Goal: Register for event/course

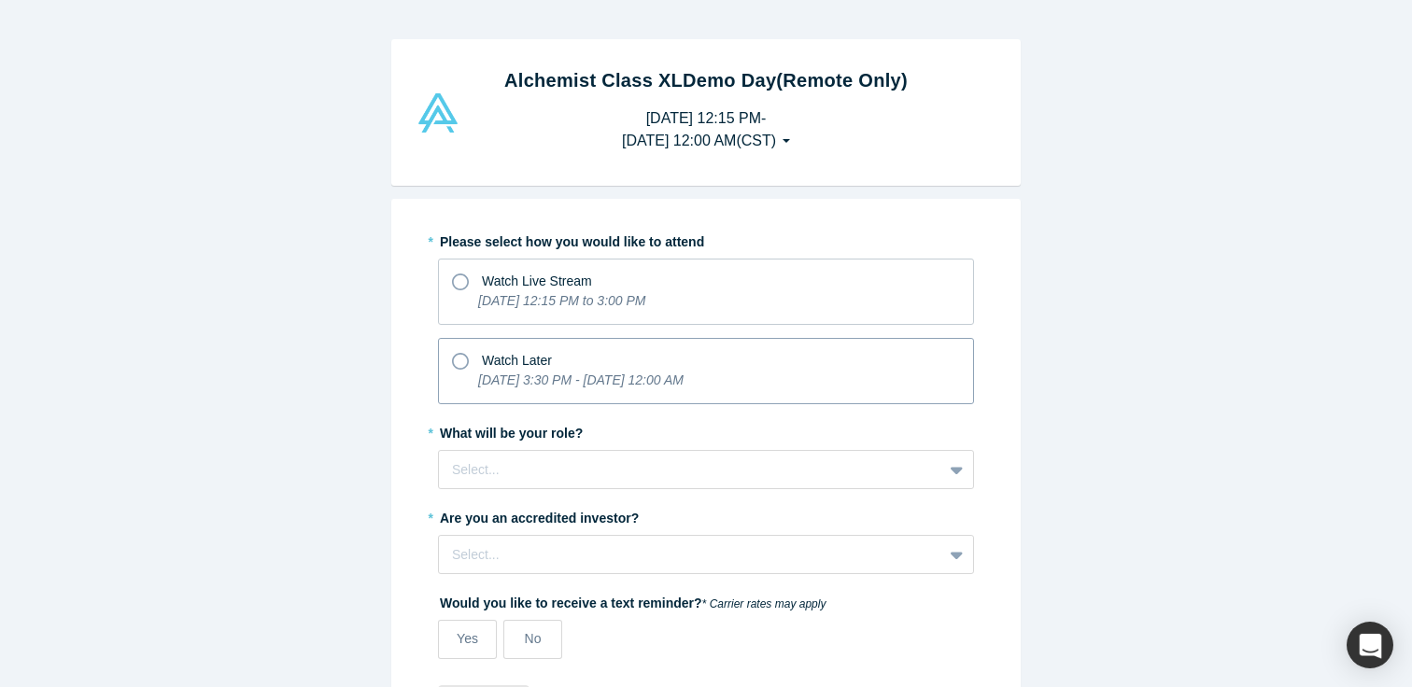
click at [633, 373] on icon "[DATE] 3:30 PM - [DATE] 12:00 AM" at bounding box center [580, 380] width 205 height 15
click at [0, 0] on input "Watch Later [DATE] 3:30 PM - [DATE] 12:00 AM" at bounding box center [0, 0] width 0 height 0
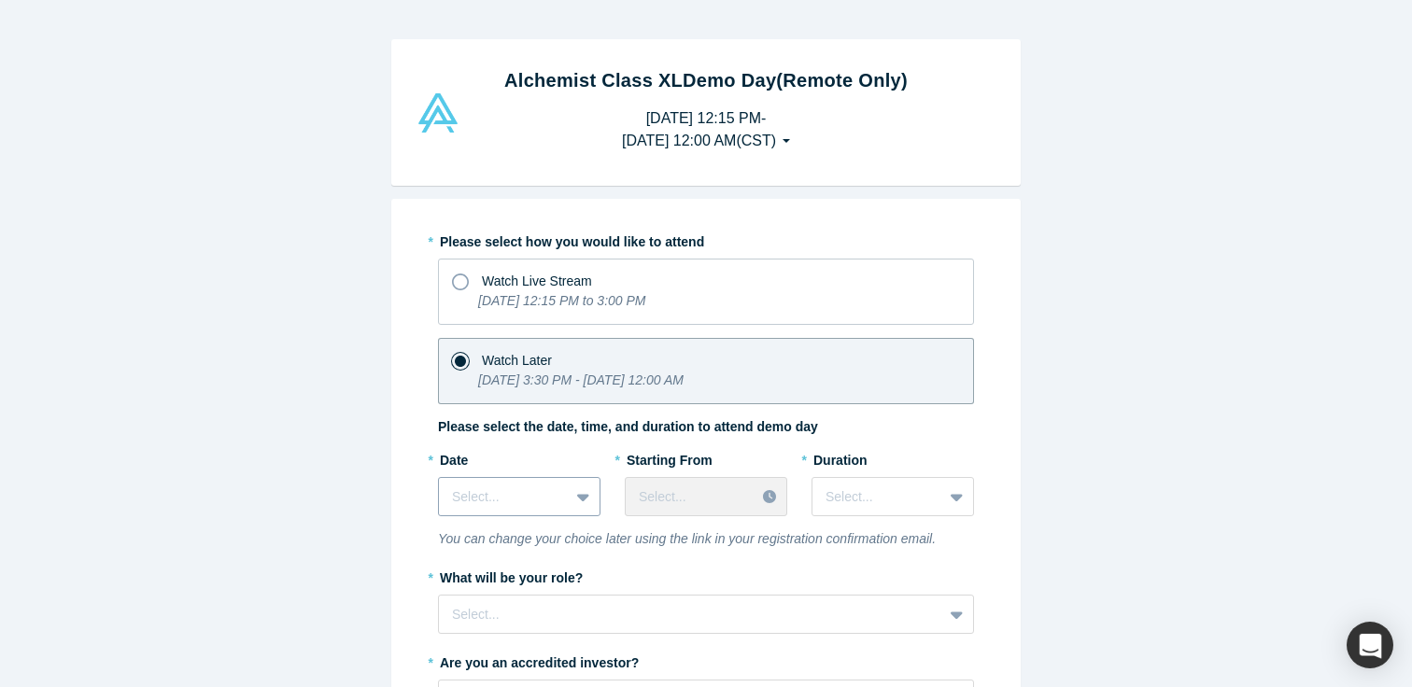
scroll to position [123, 0]
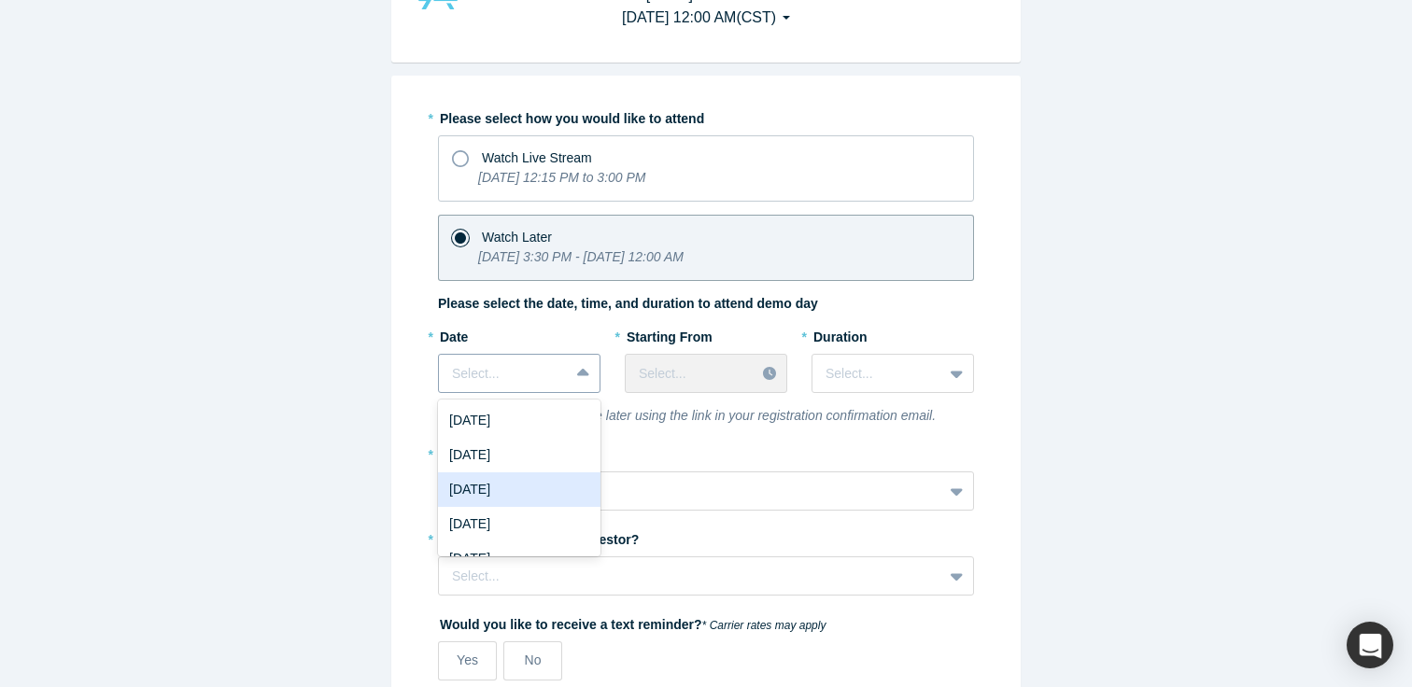
click at [547, 393] on div "[DATE], 3 of 8. 8 results available. Use Up and Down to choose options, press E…" at bounding box center [519, 373] width 162 height 39
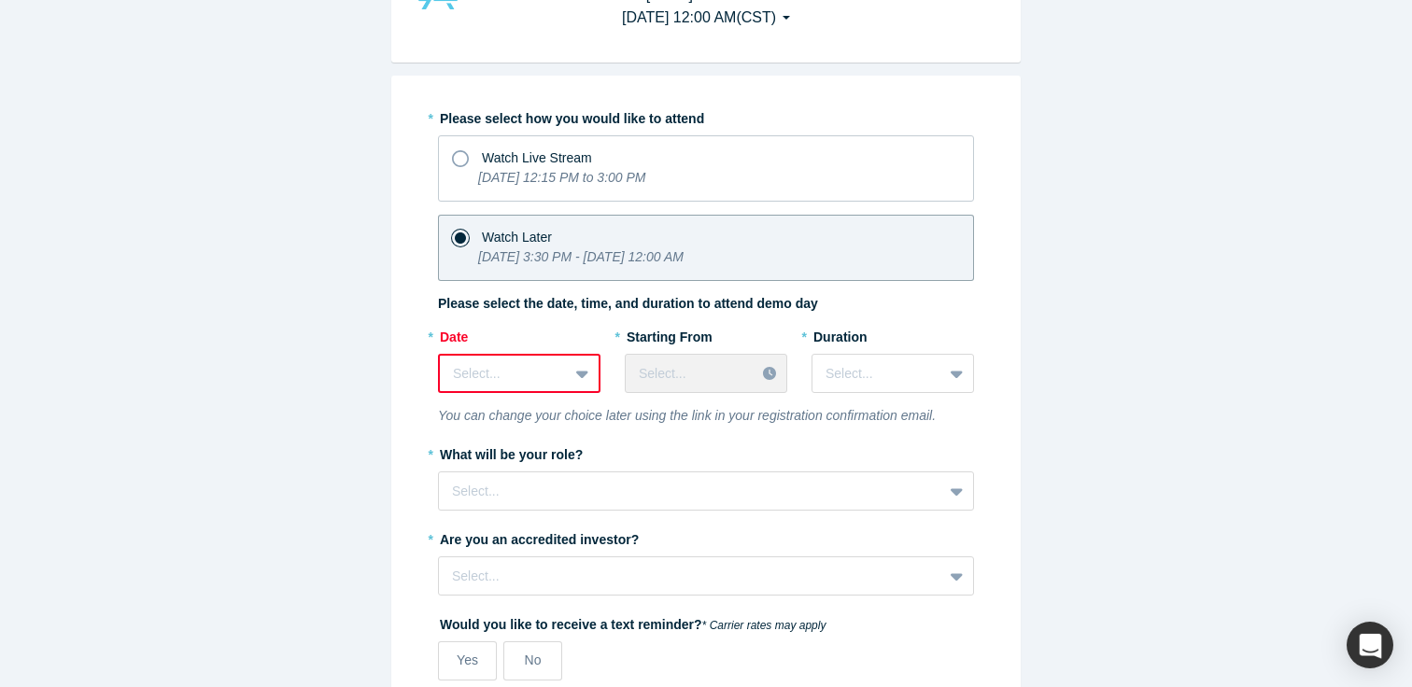
click at [565, 367] on div "Select..." at bounding box center [504, 374] width 128 height 31
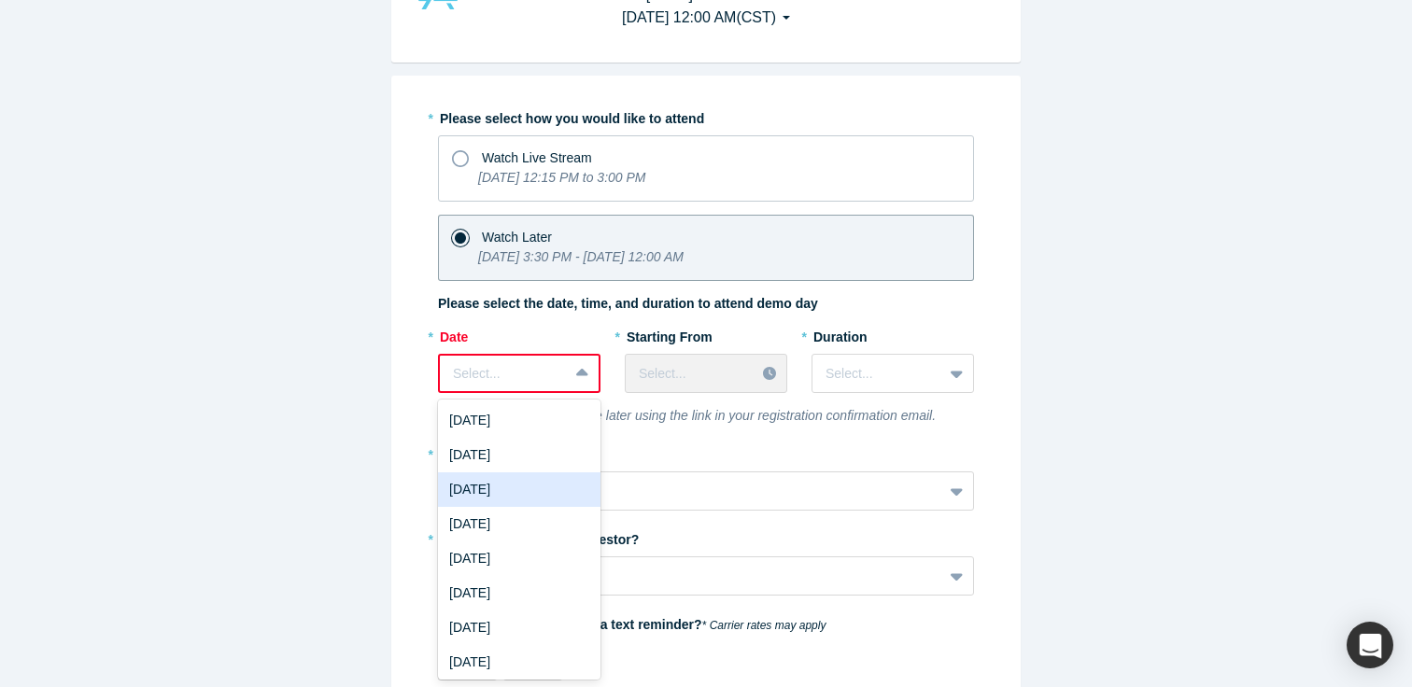
click at [546, 489] on div "[DATE]" at bounding box center [519, 490] width 162 height 35
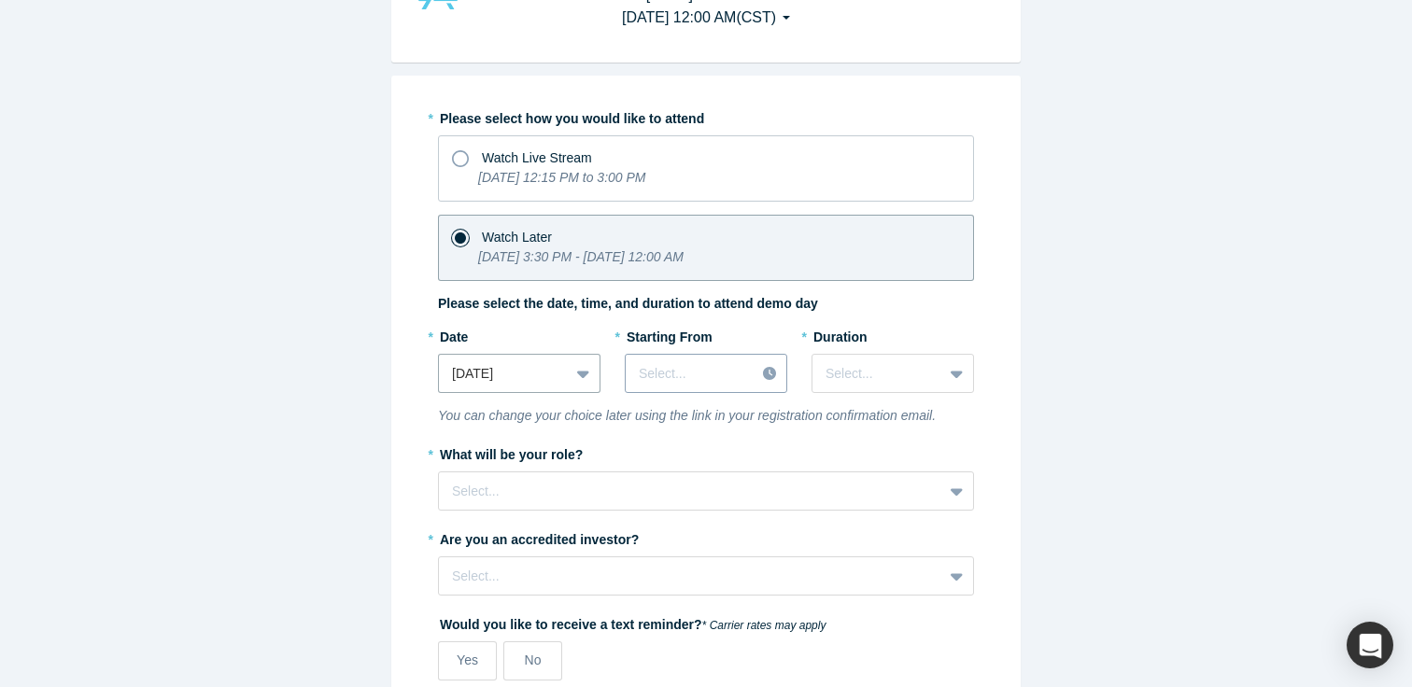
click at [714, 368] on div at bounding box center [690, 373] width 103 height 23
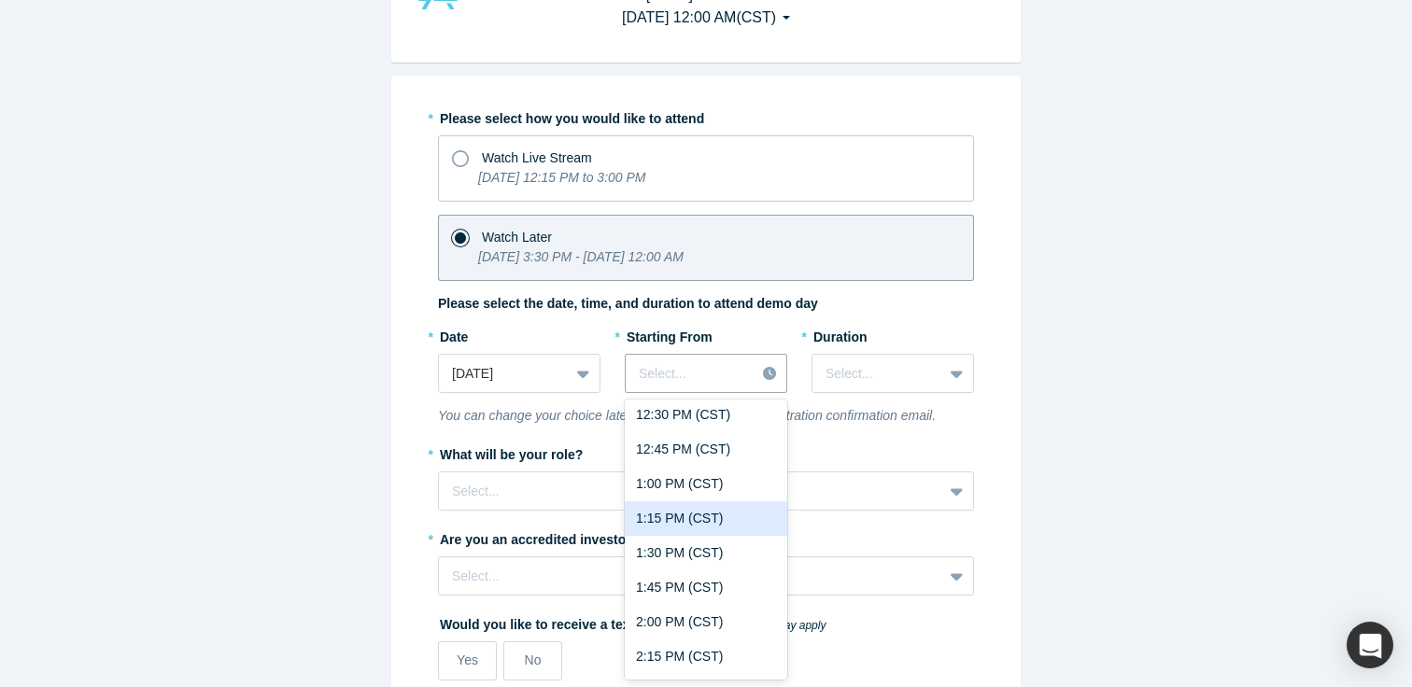
scroll to position [1791, 0]
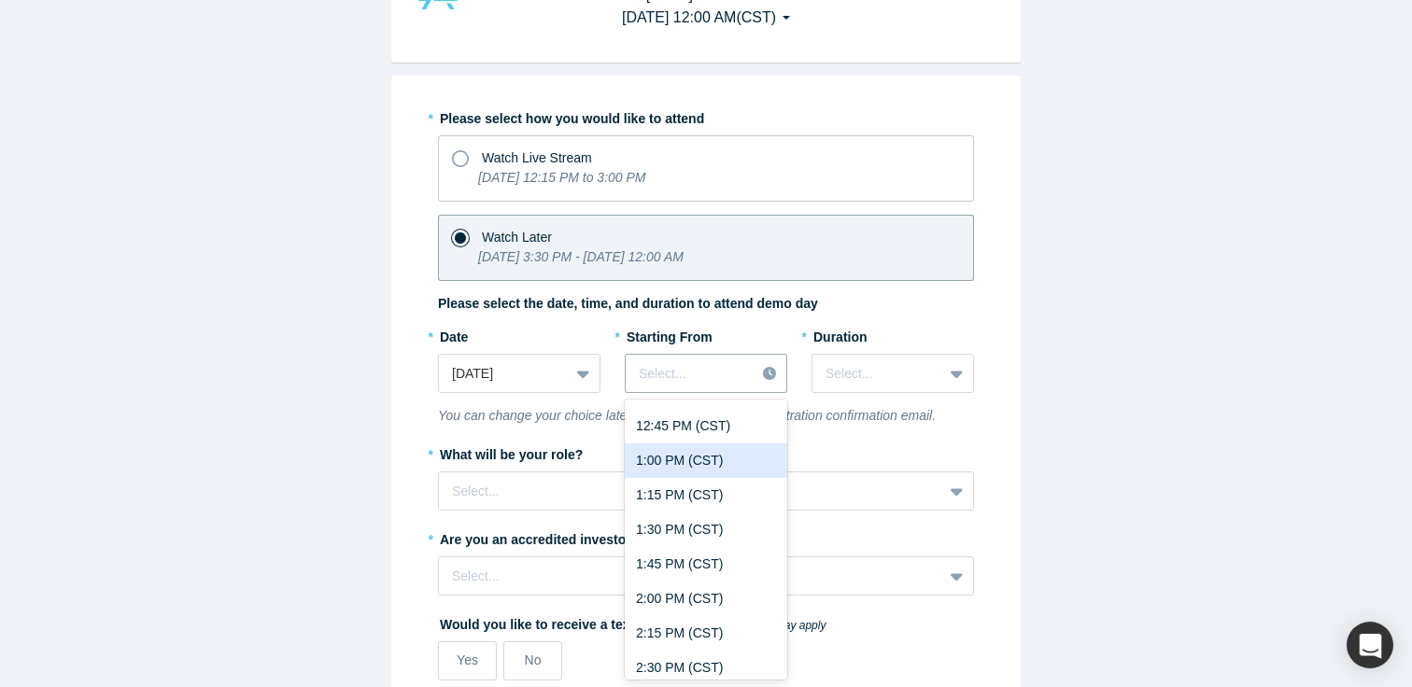
click at [703, 473] on div "1:00 PM (CST)" at bounding box center [706, 461] width 162 height 35
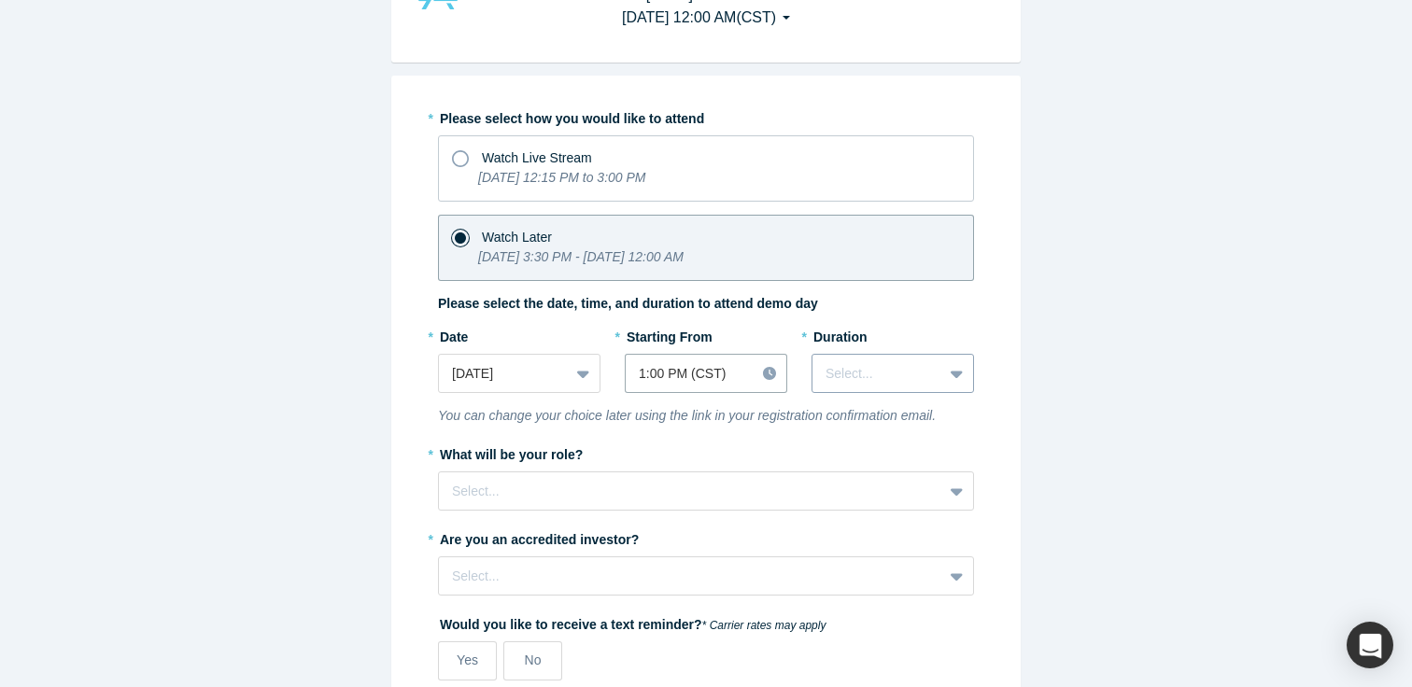
click at [887, 377] on div at bounding box center [878, 373] width 104 height 23
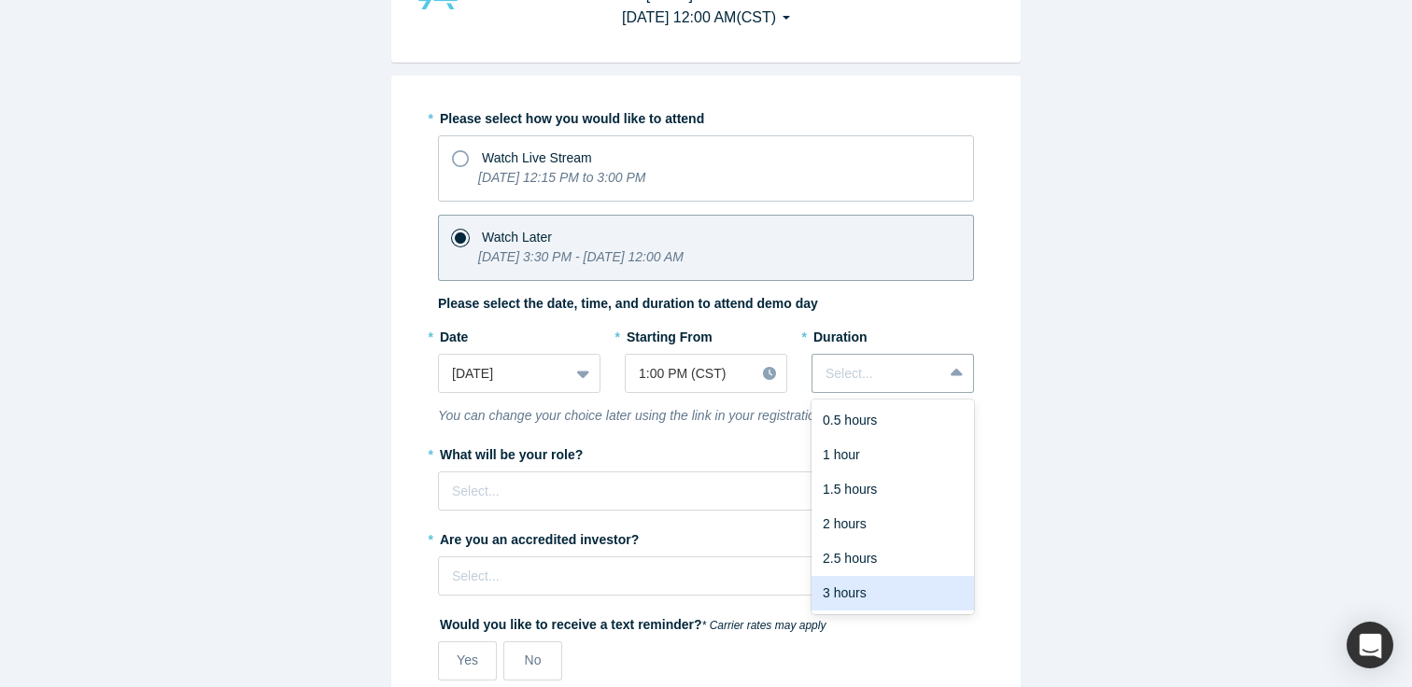
click at [886, 588] on div "3 hours" at bounding box center [893, 593] width 162 height 35
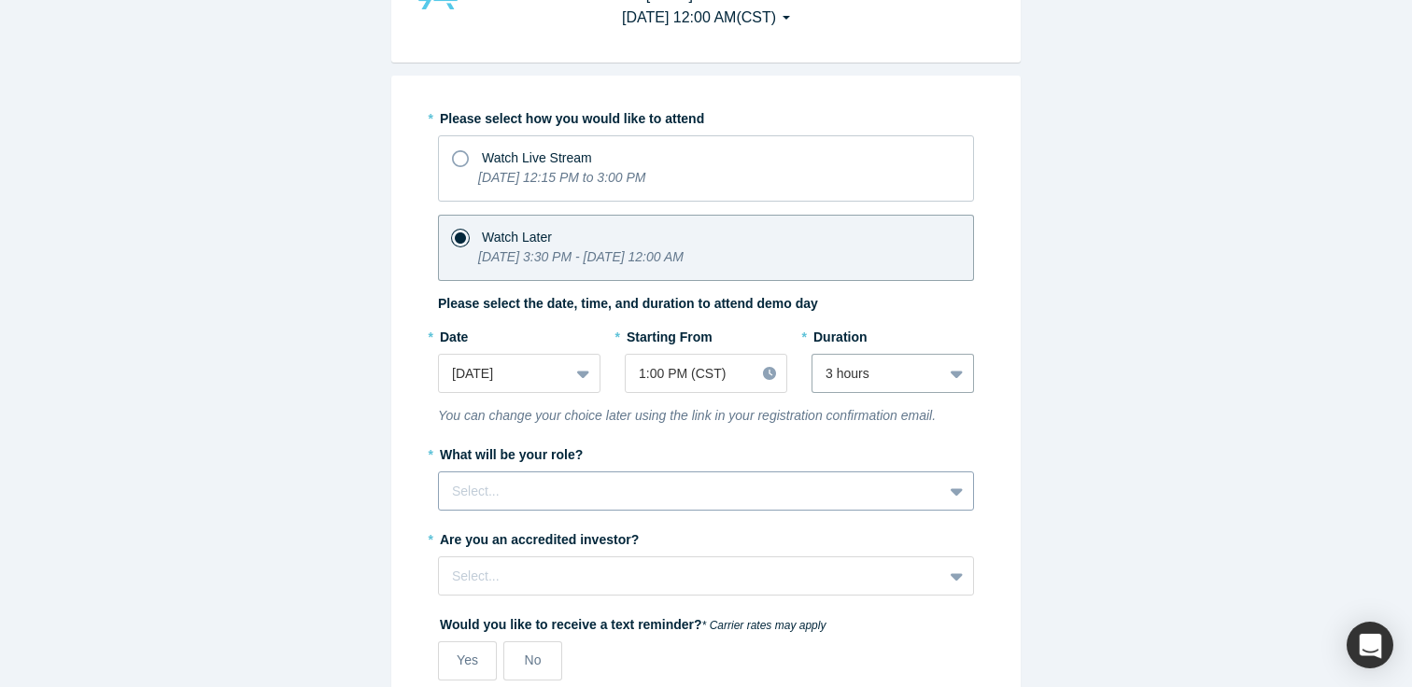
click at [647, 503] on div "Select..." at bounding box center [706, 491] width 536 height 39
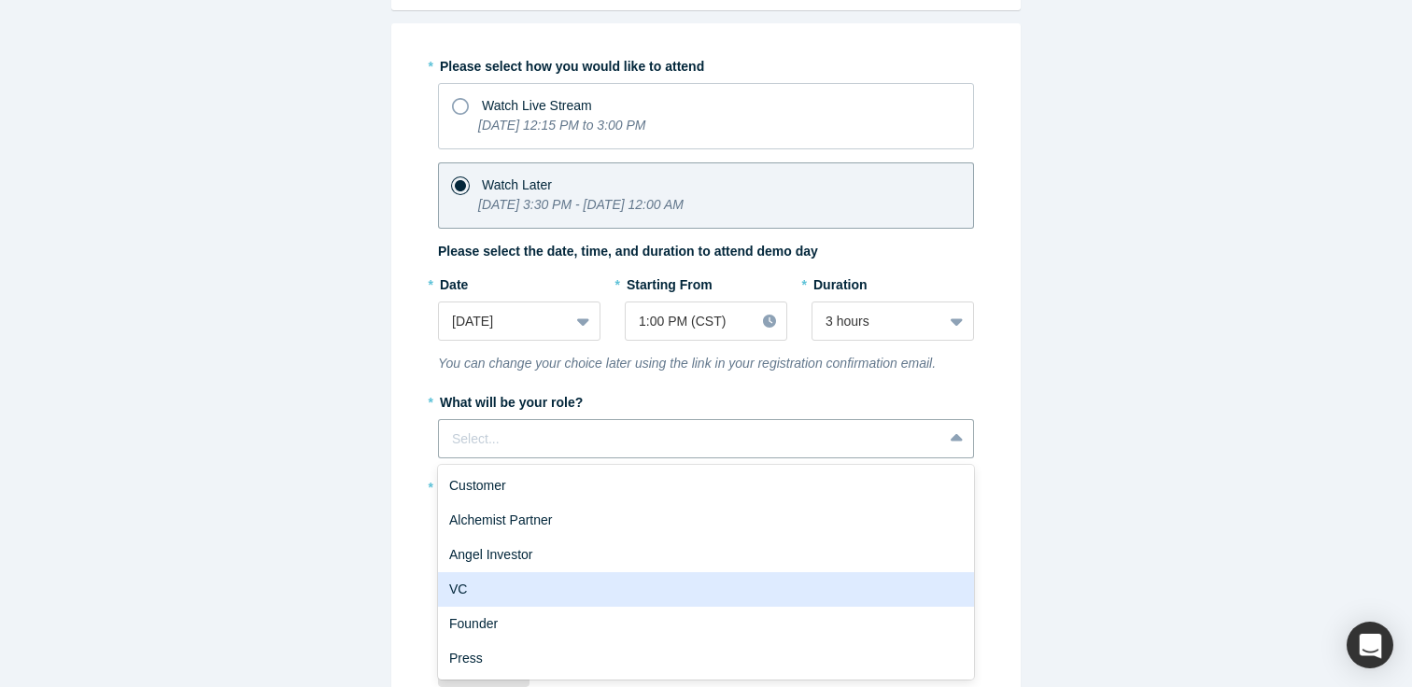
click at [540, 594] on div "VC" at bounding box center [706, 589] width 536 height 35
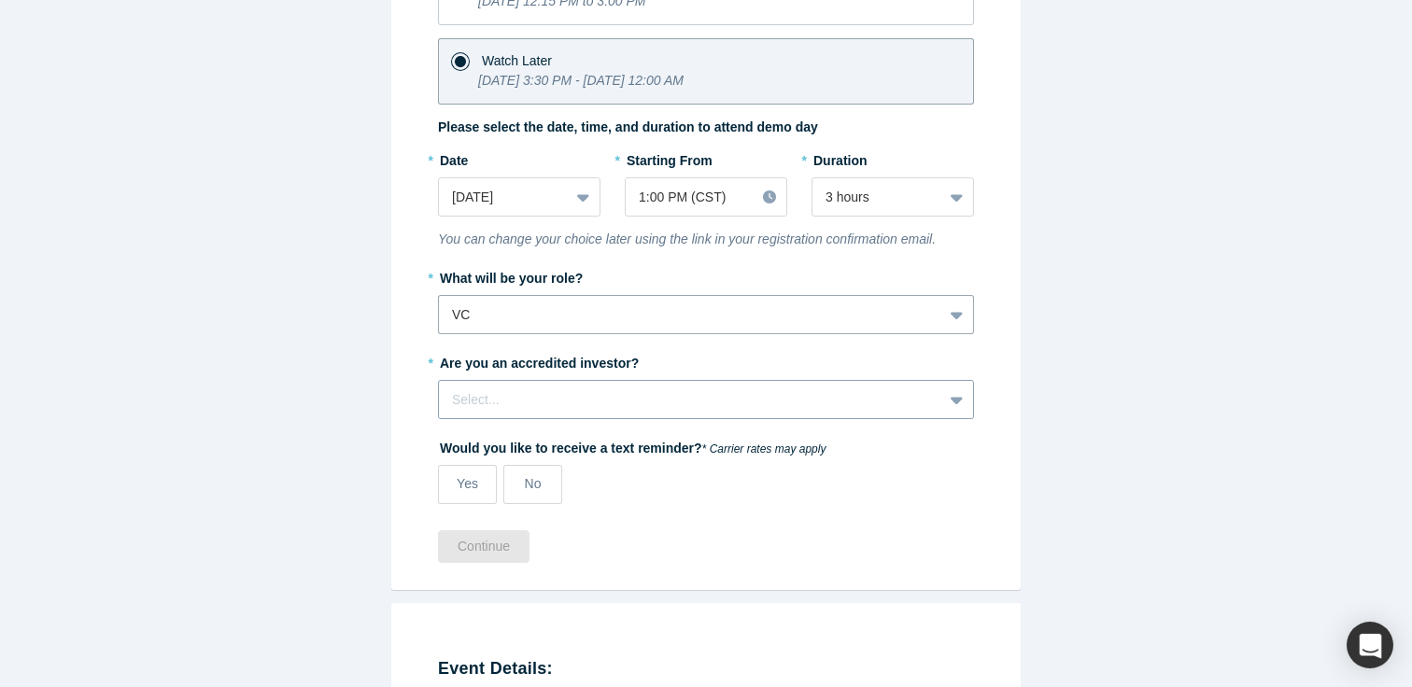
click at [583, 412] on div "Select..." at bounding box center [706, 399] width 536 height 39
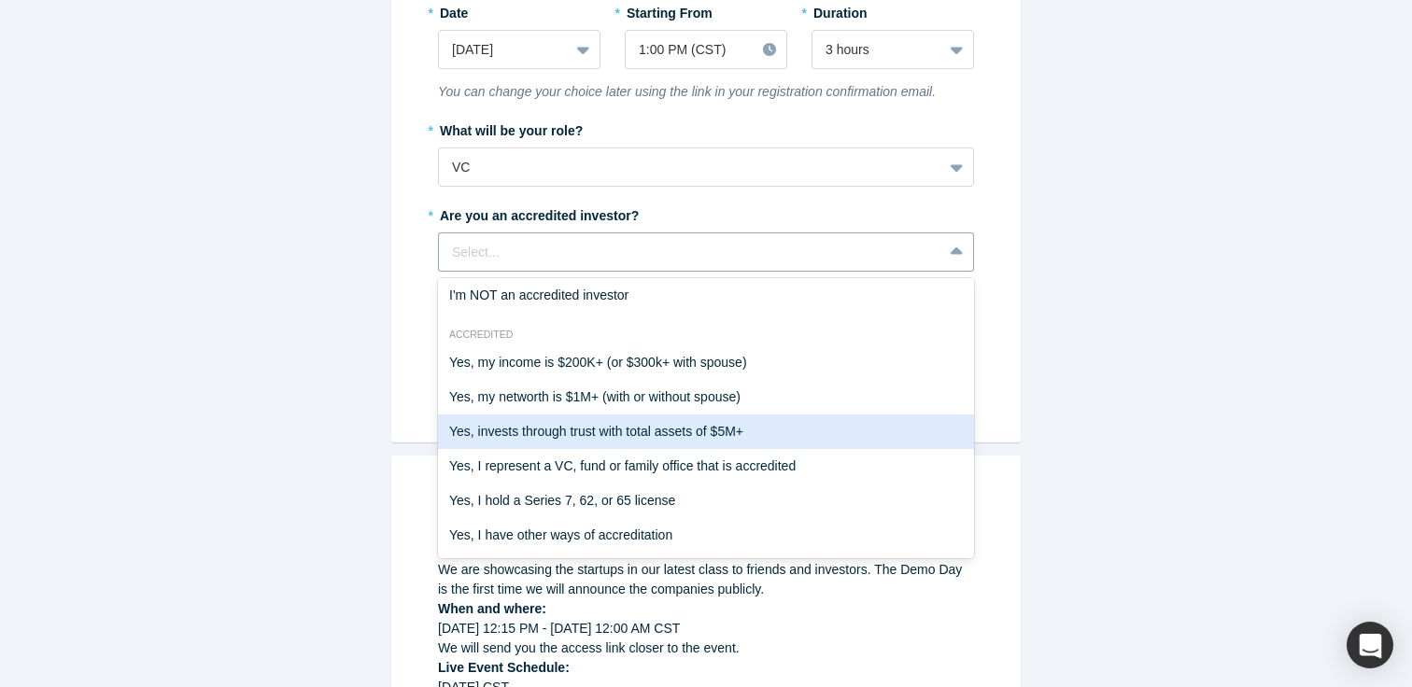
scroll to position [34, 0]
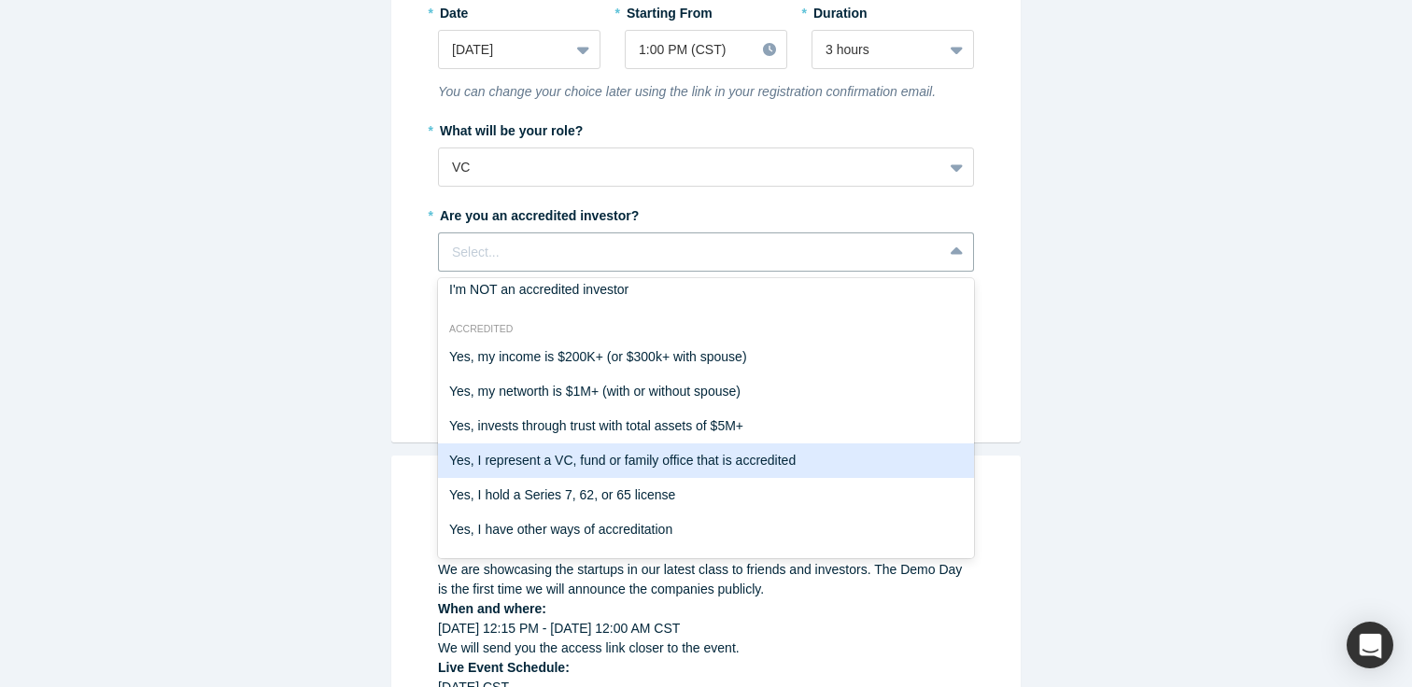
click at [747, 472] on div "Yes, I represent a VC, fund or family office that is accredited" at bounding box center [706, 461] width 536 height 35
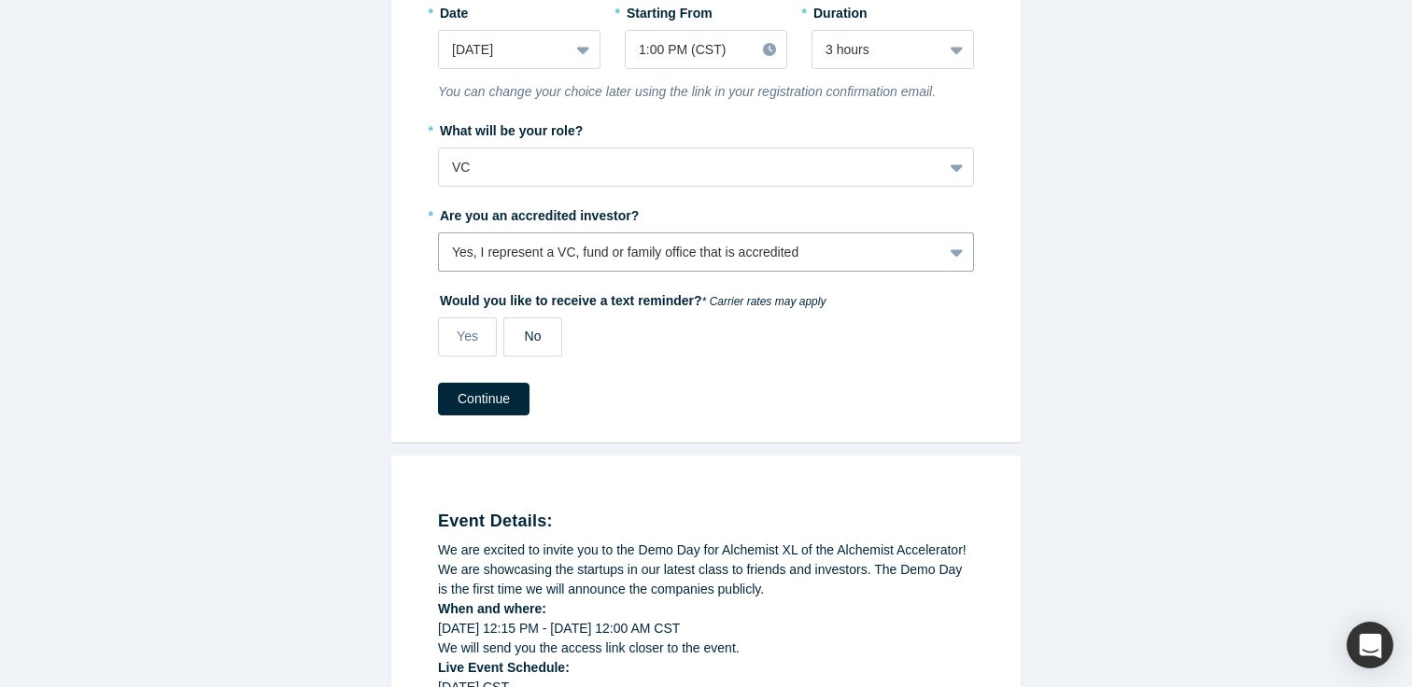
click at [517, 354] on label "No" at bounding box center [532, 337] width 59 height 39
click at [0, 0] on input "No" at bounding box center [0, 0] width 0 height 0
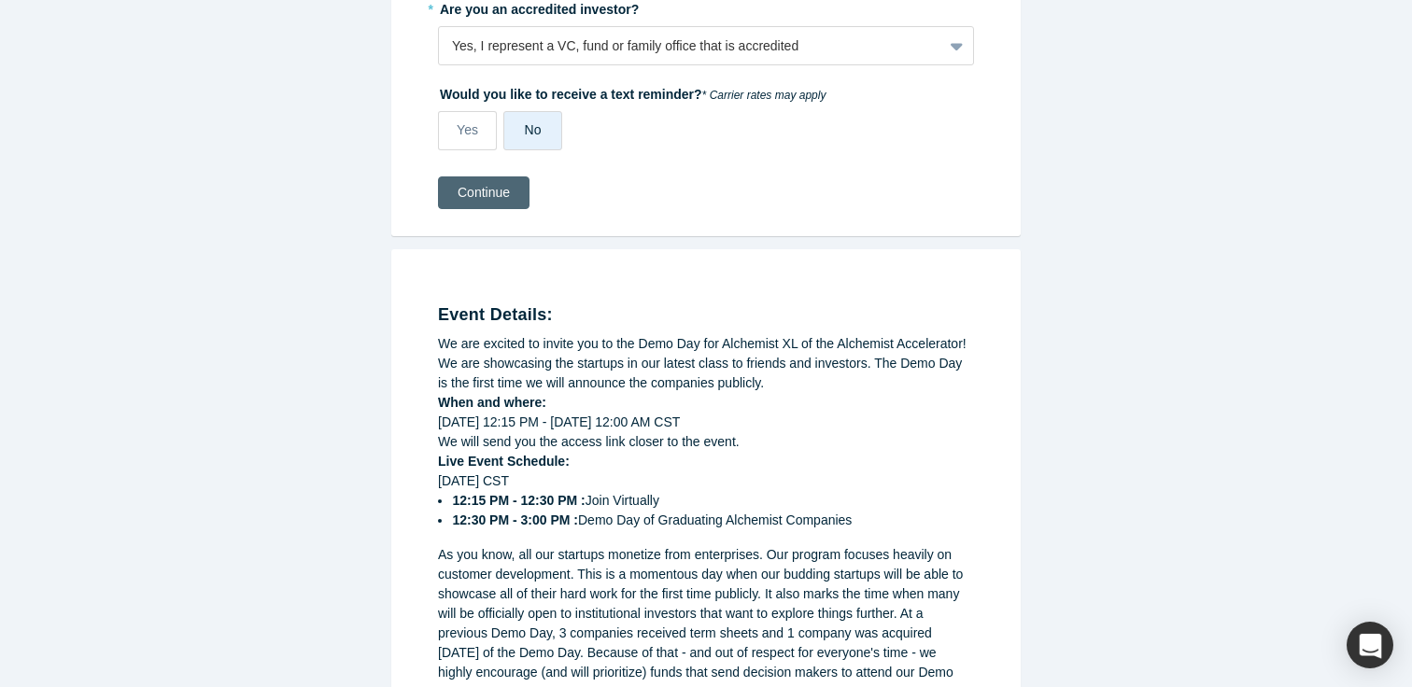
scroll to position [650, 0]
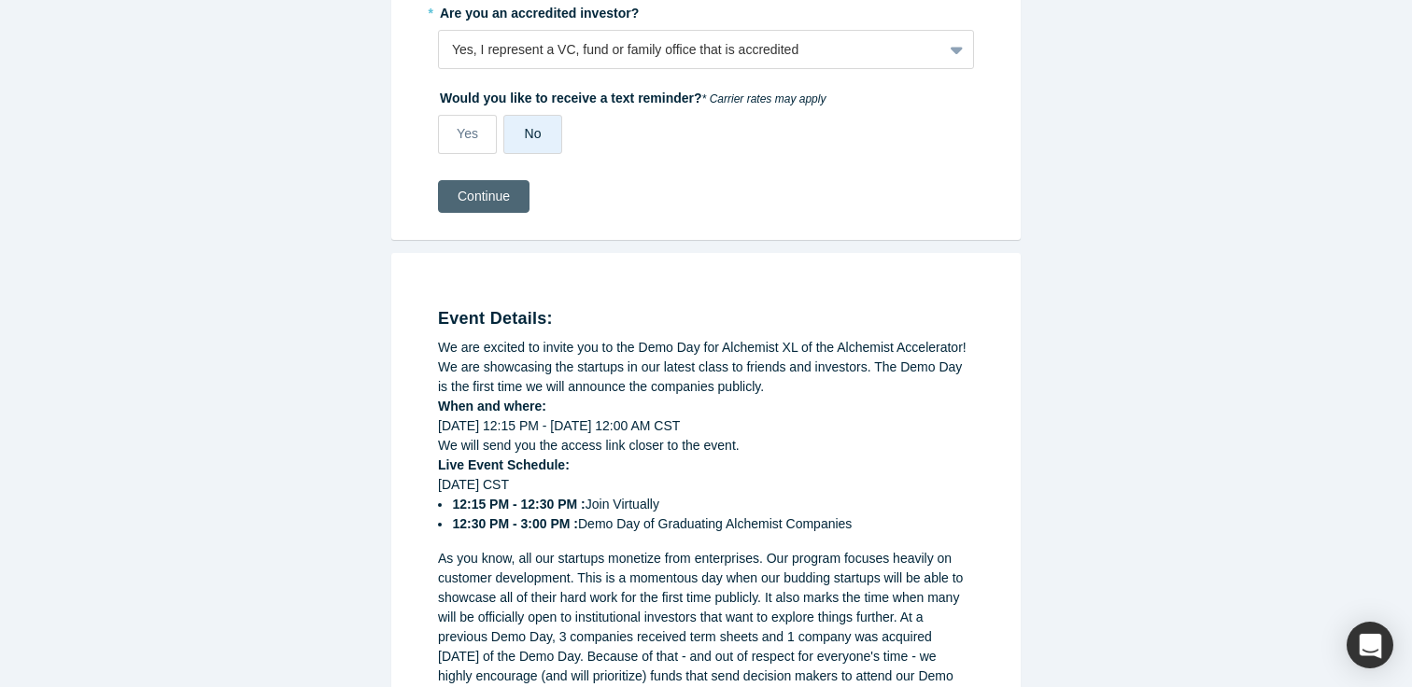
click at [511, 190] on button "Continue" at bounding box center [484, 196] width 92 height 33
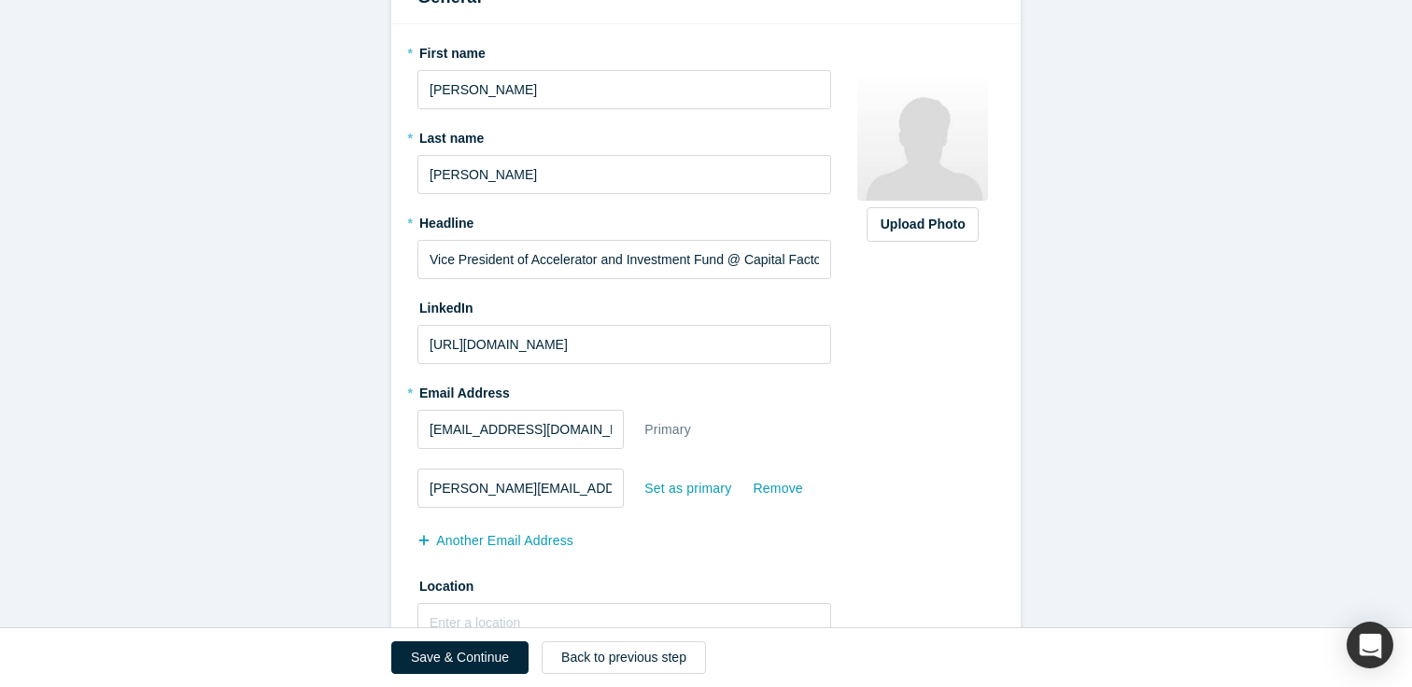
scroll to position [310, 0]
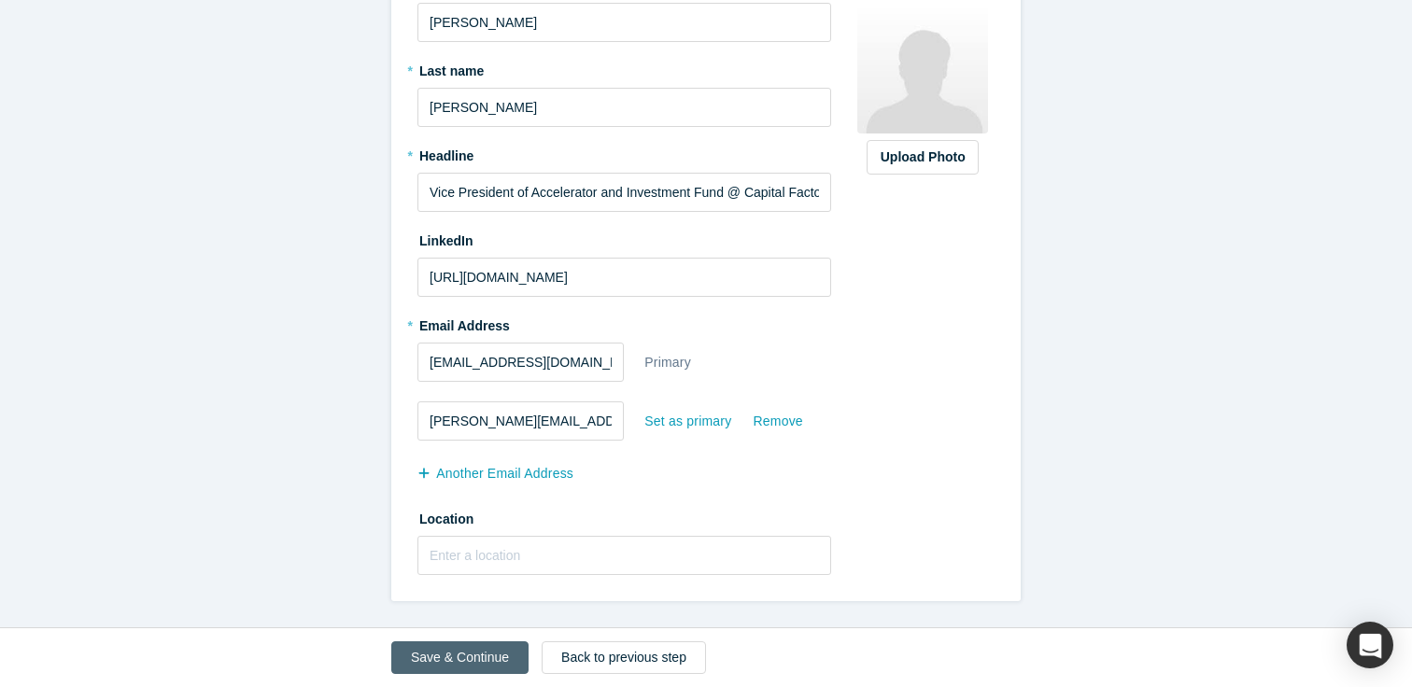
click at [489, 660] on button "Save & Continue" at bounding box center [459, 658] width 137 height 33
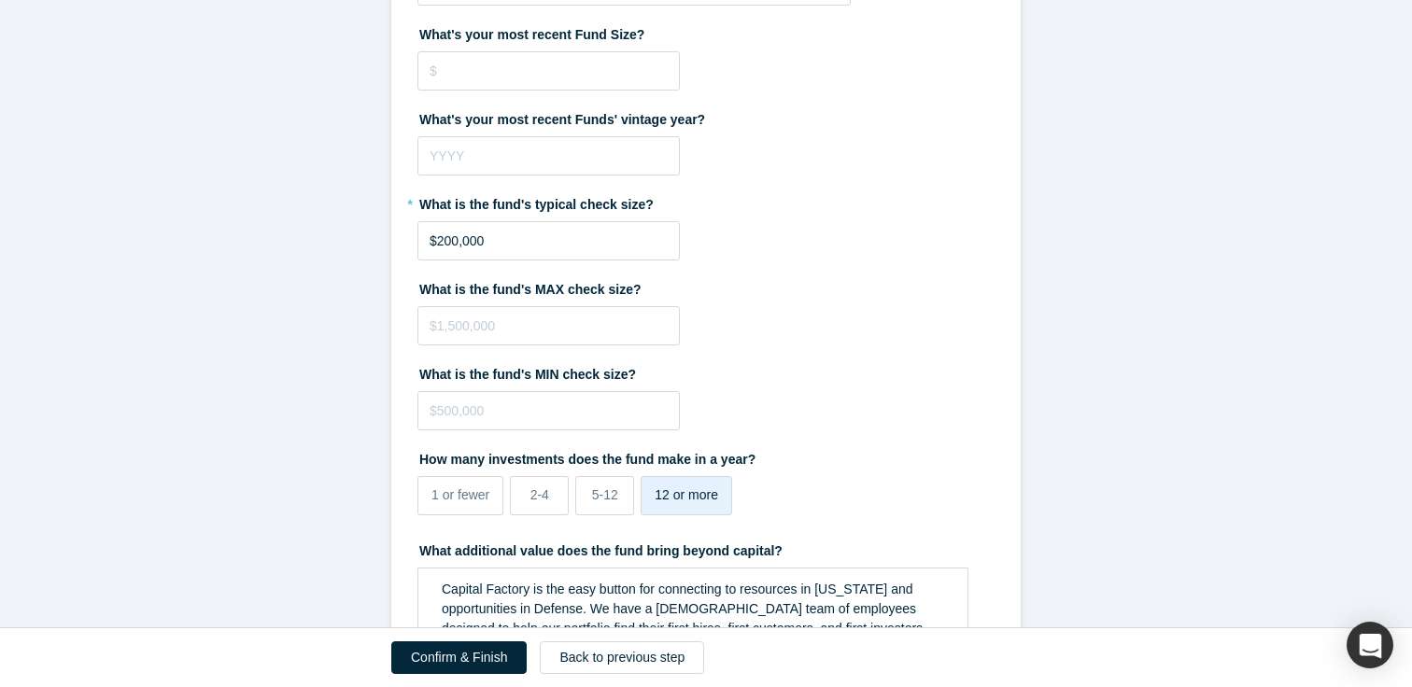
scroll to position [3914, 0]
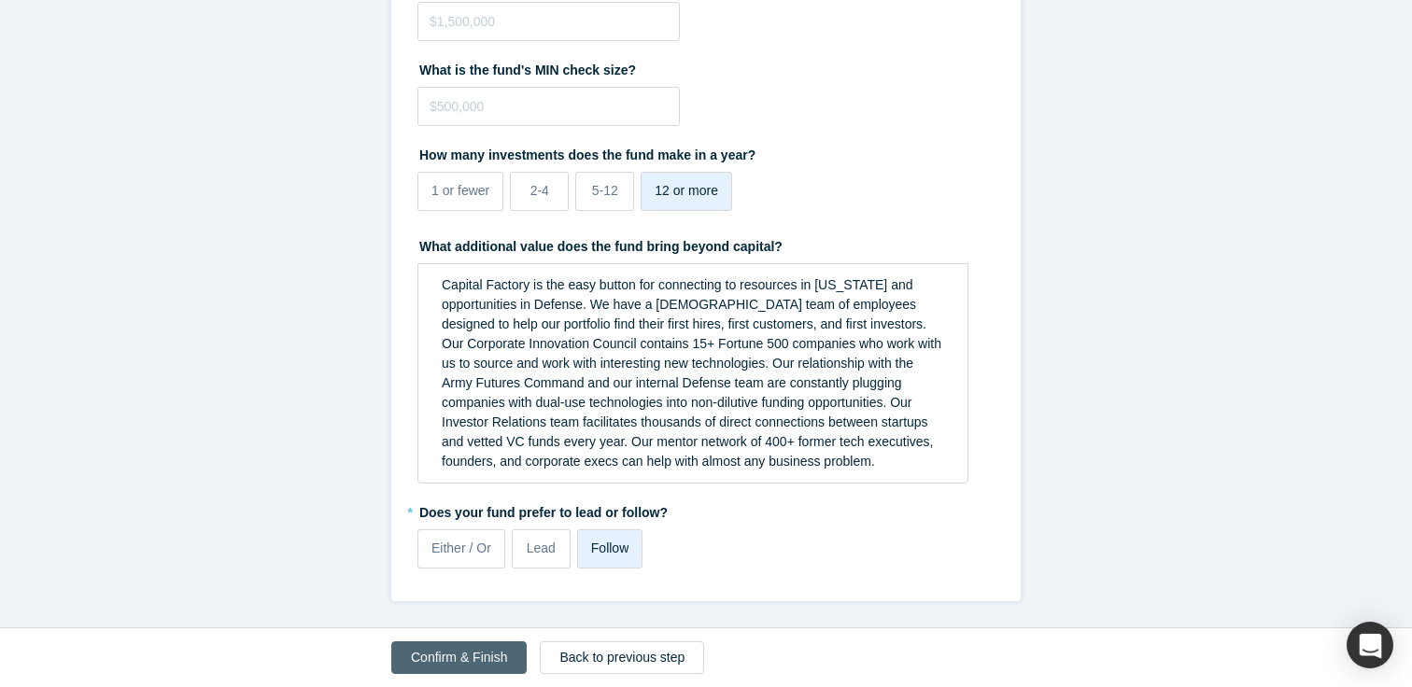
click at [420, 658] on button "Confirm & Finish" at bounding box center [458, 658] width 135 height 33
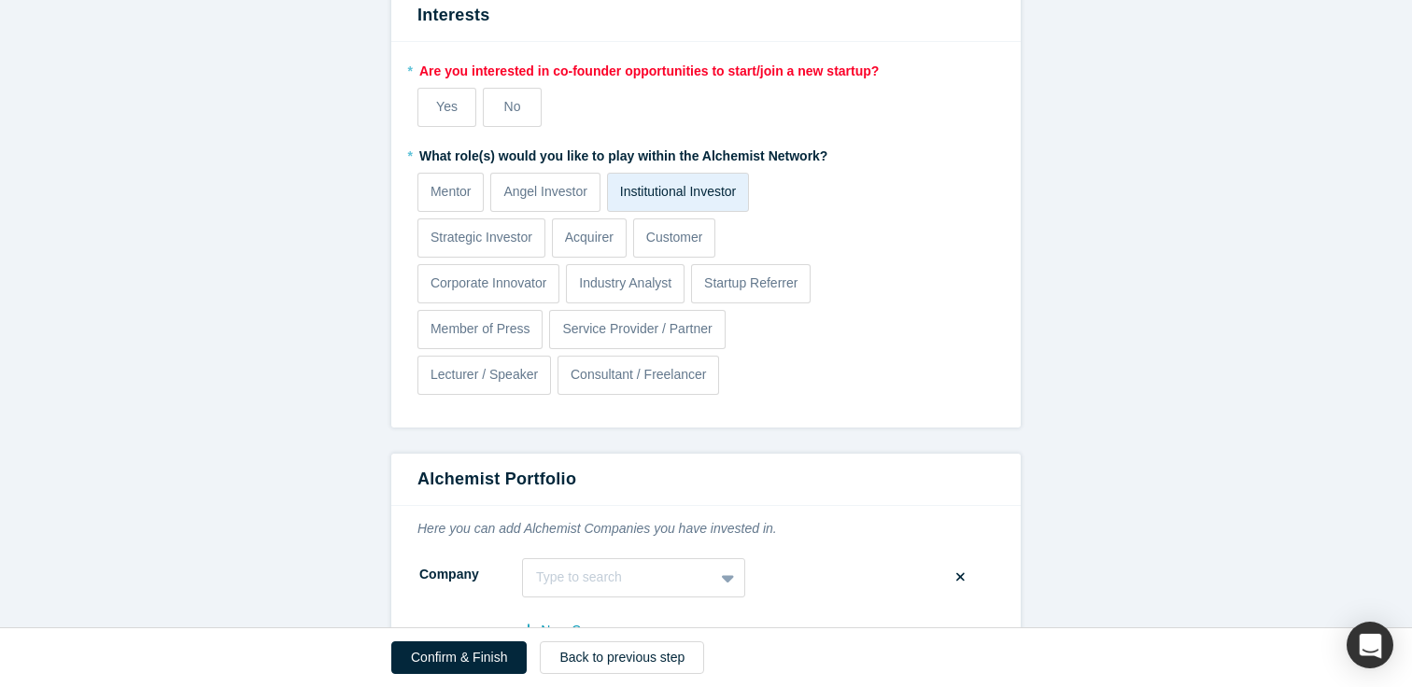
scroll to position [2278, 0]
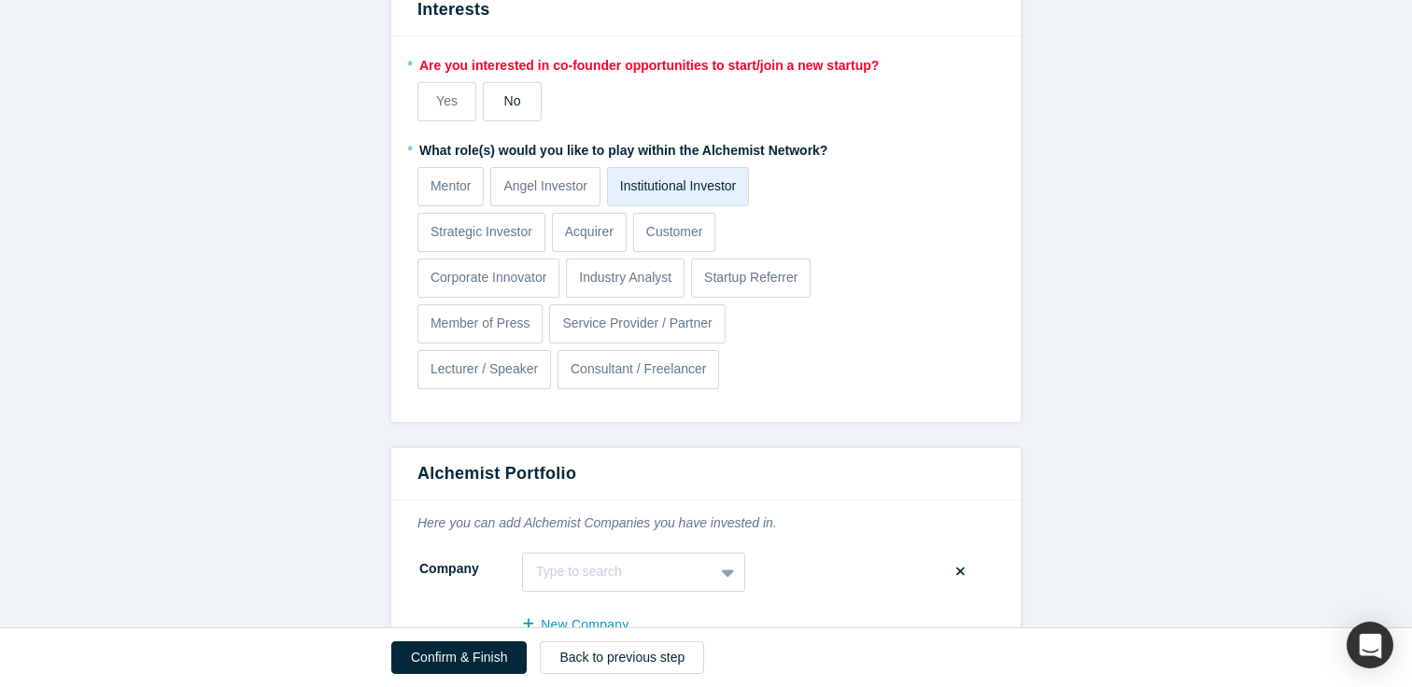
click at [509, 100] on span "No" at bounding box center [512, 100] width 17 height 15
click at [0, 0] on input "No" at bounding box center [0, 0] width 0 height 0
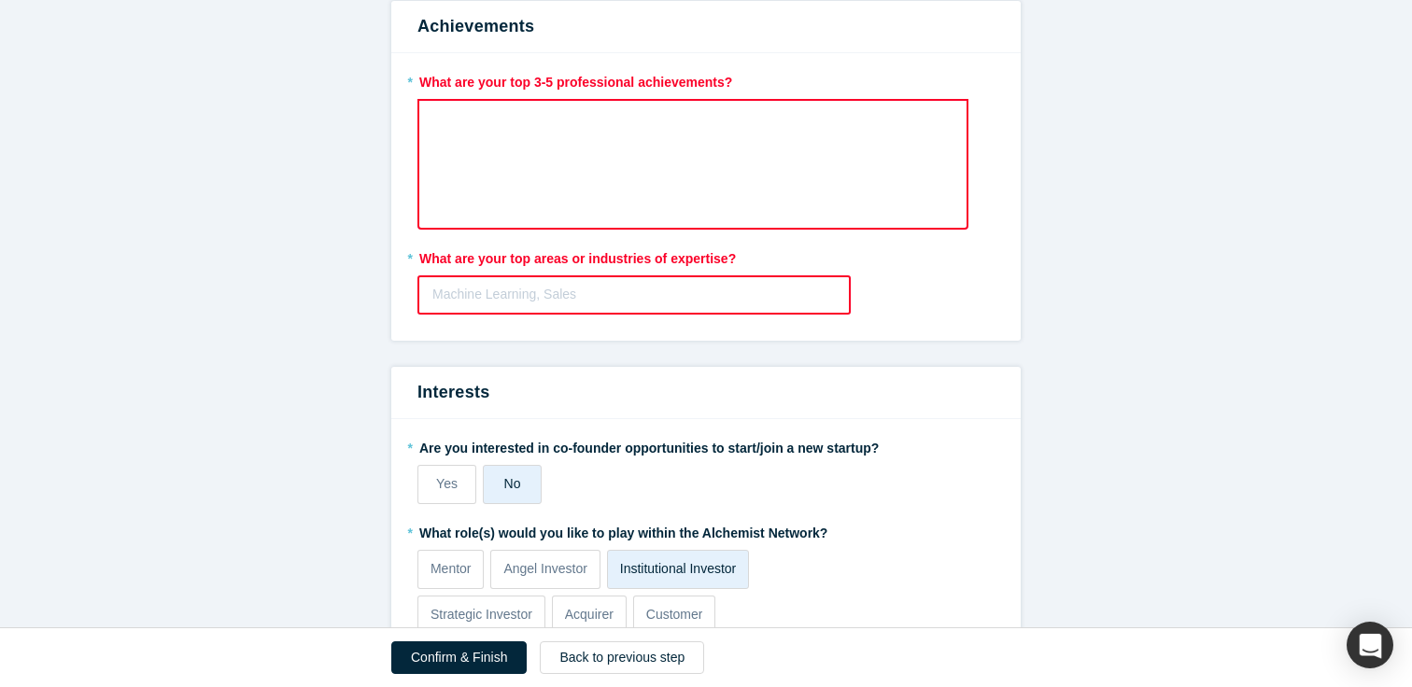
scroll to position [1866, 0]
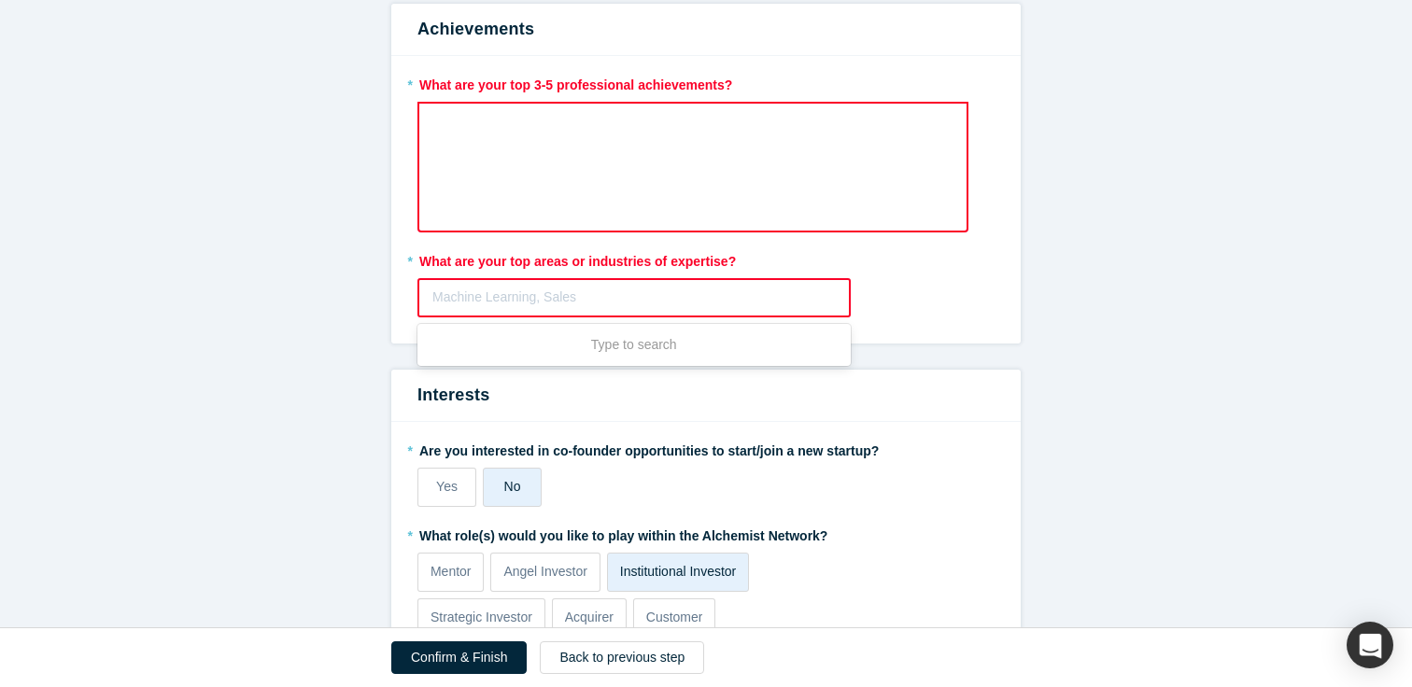
click at [488, 299] on div at bounding box center [633, 297] width 403 height 23
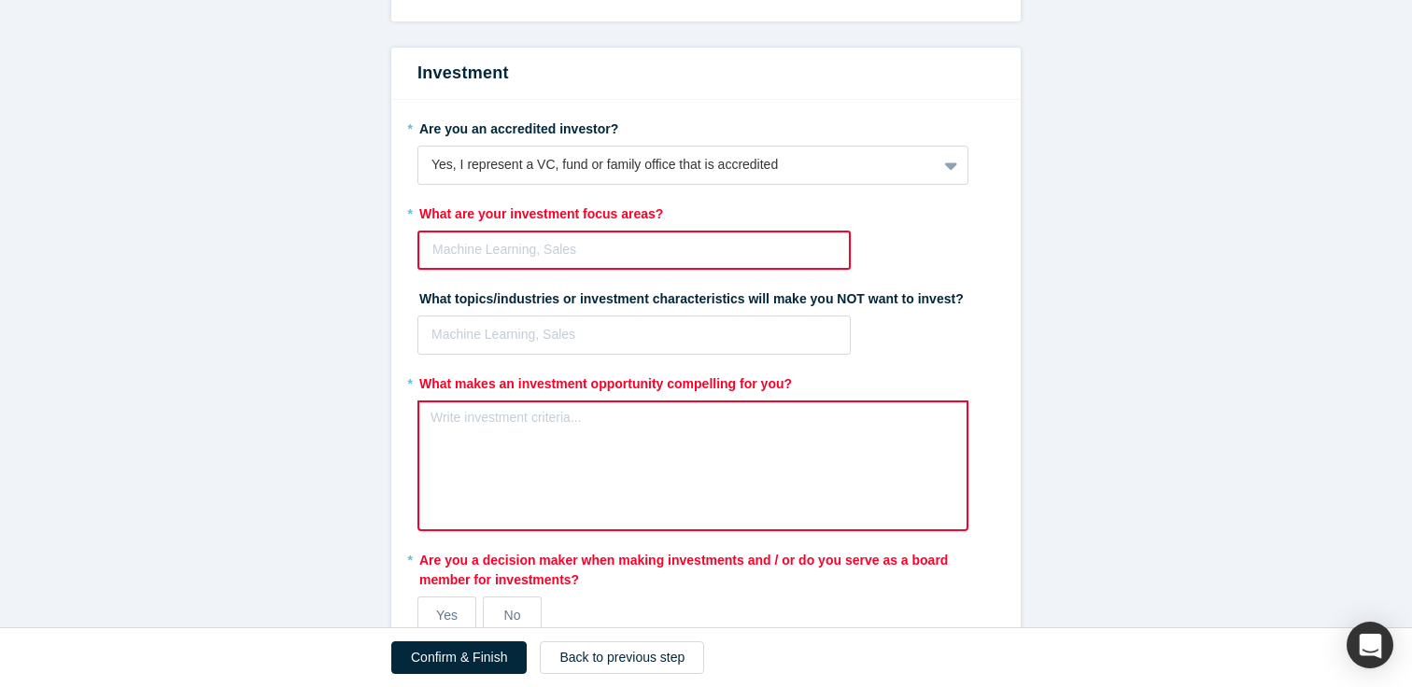
scroll to position [2900, 0]
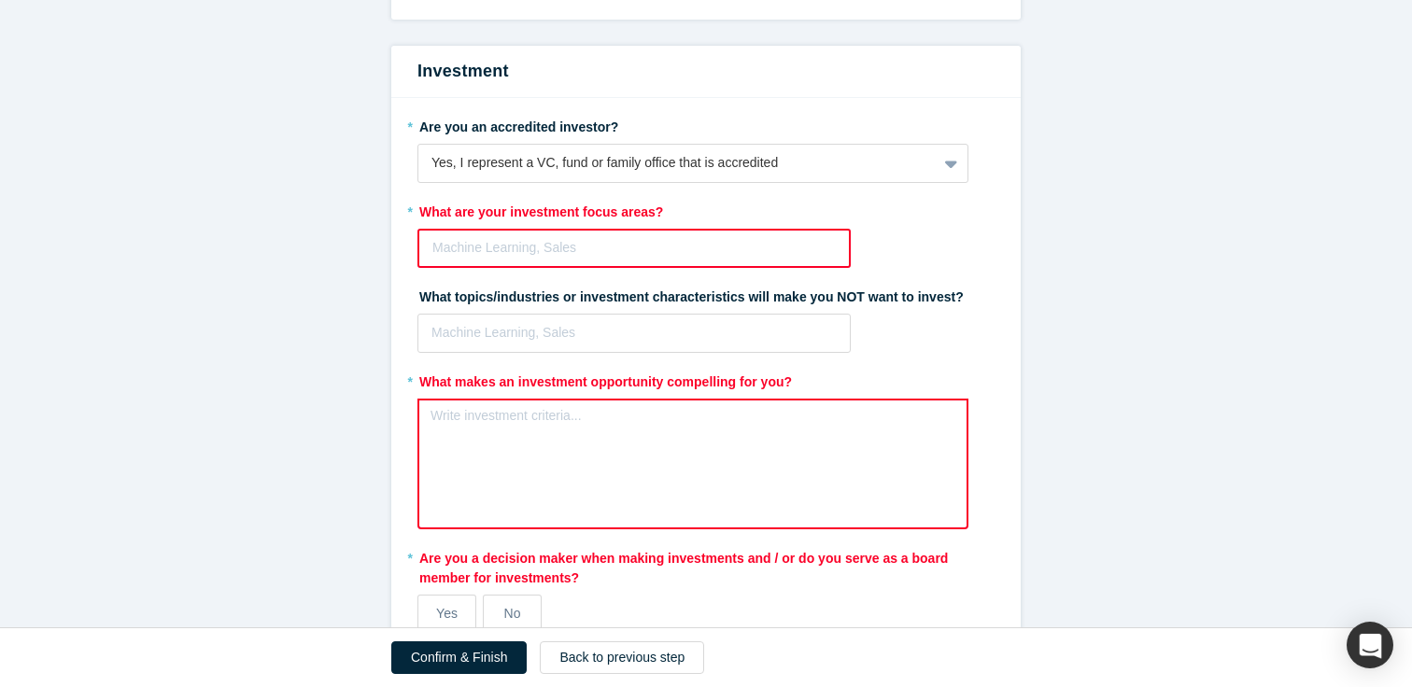
click at [490, 235] on div "Machine Learning, Sales" at bounding box center [634, 248] width 430 height 31
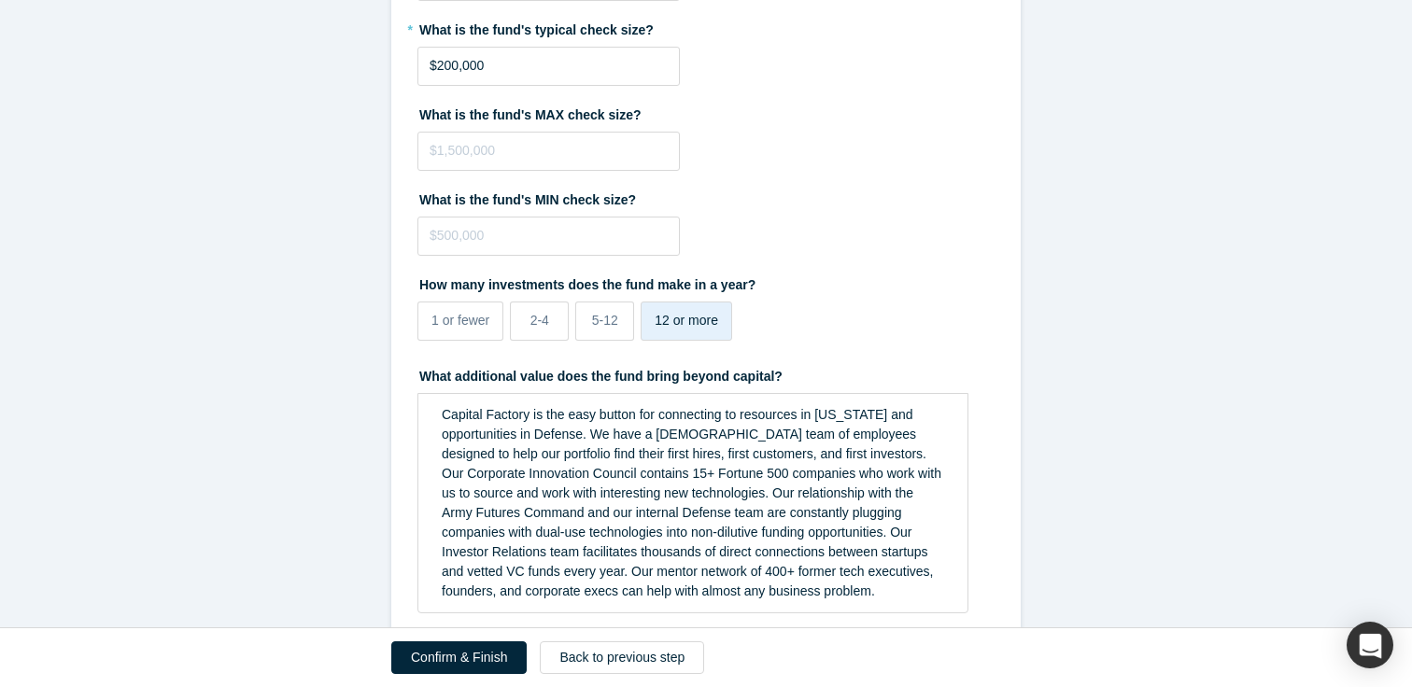
scroll to position [4217, 0]
